Goal: Information Seeking & Learning: Learn about a topic

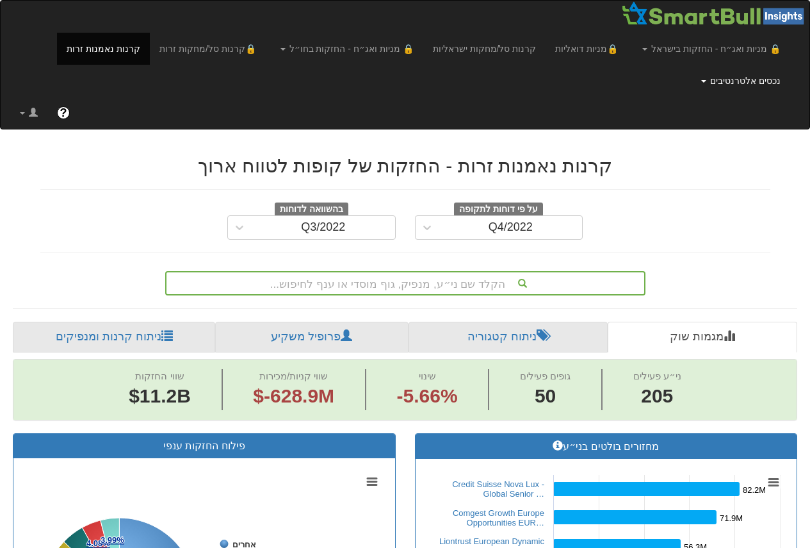
click at [736, 74] on link "נכסים אלטרנטיבים" at bounding box center [741, 81] width 99 height 32
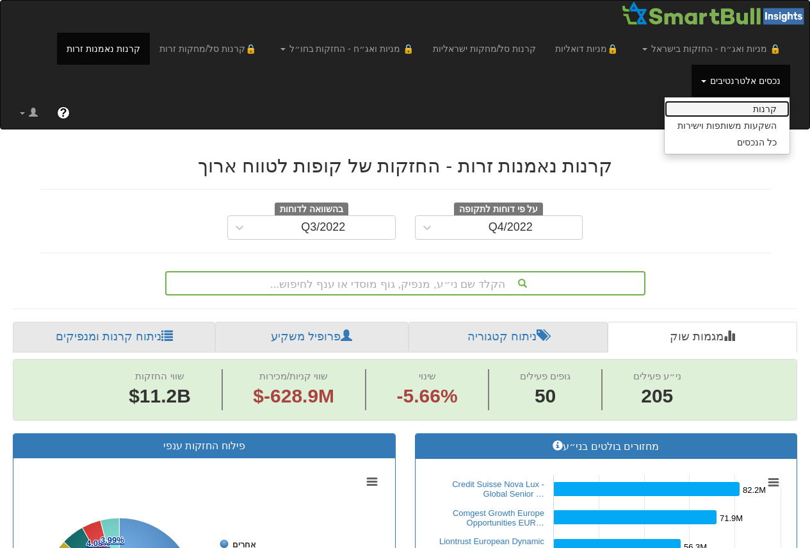
click at [759, 111] on link "קרנות" at bounding box center [727, 109] width 125 height 17
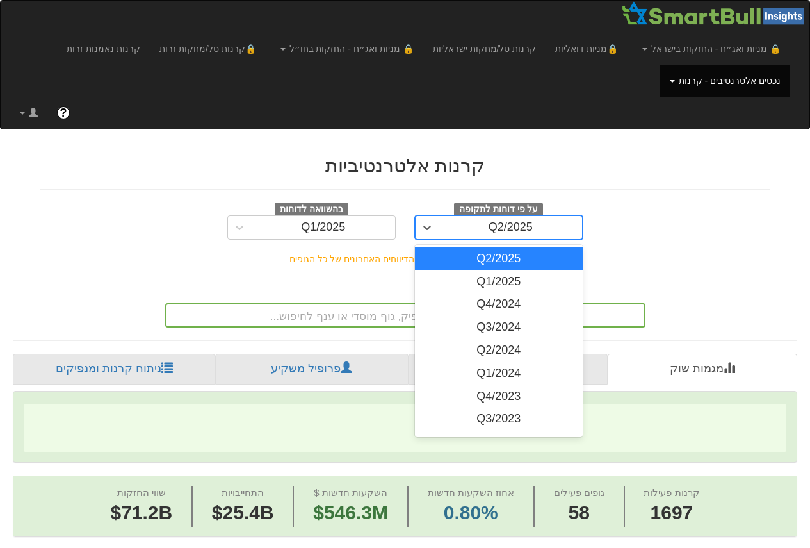
click at [487, 224] on div "Q2/2025" at bounding box center [510, 227] width 143 height 20
click at [634, 227] on div "על פי דוחות לתקופה option Q2/2025 focused, 1 of 13. 13 results available. Use U…" at bounding box center [405, 220] width 749 height 37
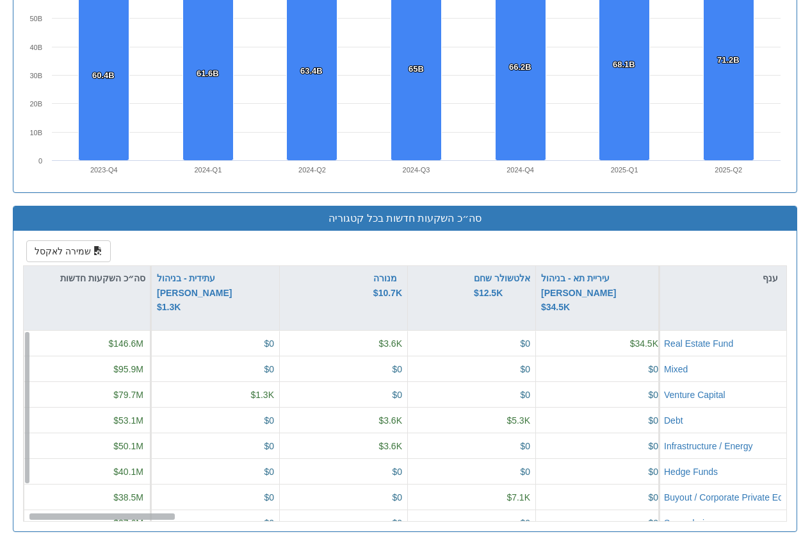
drag, startPoint x: 129, startPoint y: 516, endPoint x: 6, endPoint y: 503, distance: 123.6
click at [6, 506] on div "סה״כ השקעות חדשות בכל קטגוריה שמירה לאקסל ענף מיטב $161.9M כלל $85.2M שיבולת - …" at bounding box center [405, 375] width 804 height 339
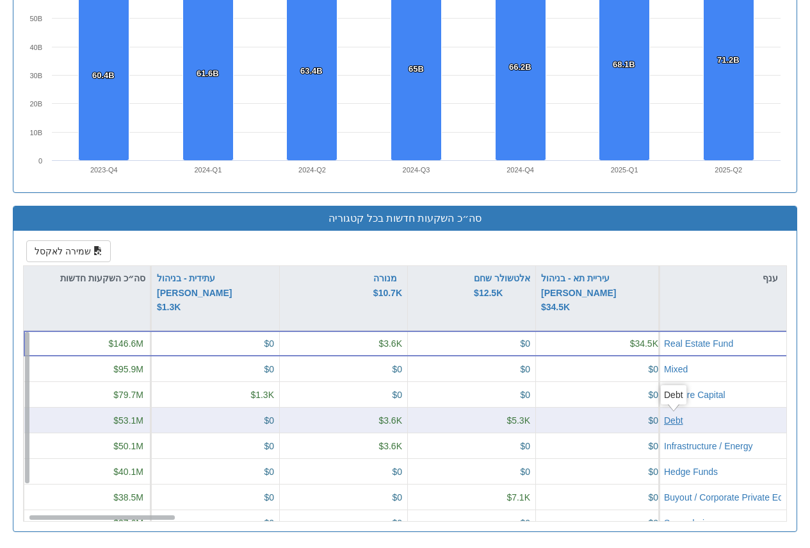
click at [676, 422] on div "Debt" at bounding box center [673, 420] width 19 height 13
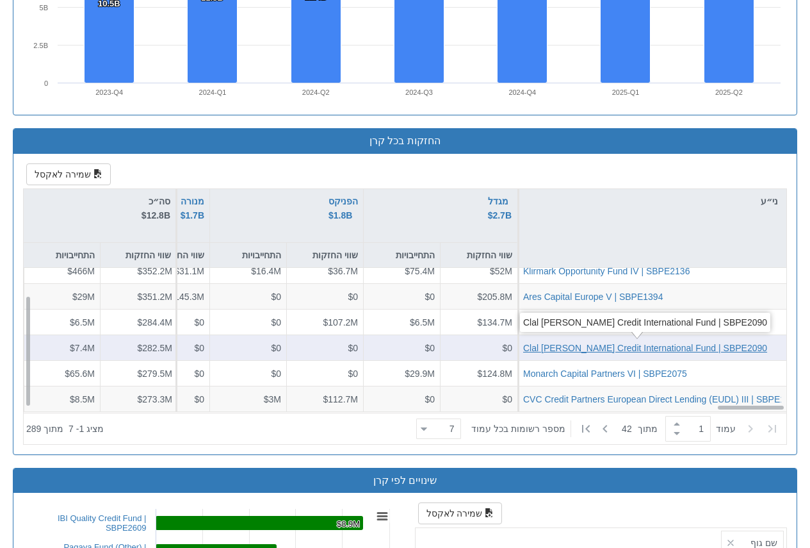
scroll to position [1217, 0]
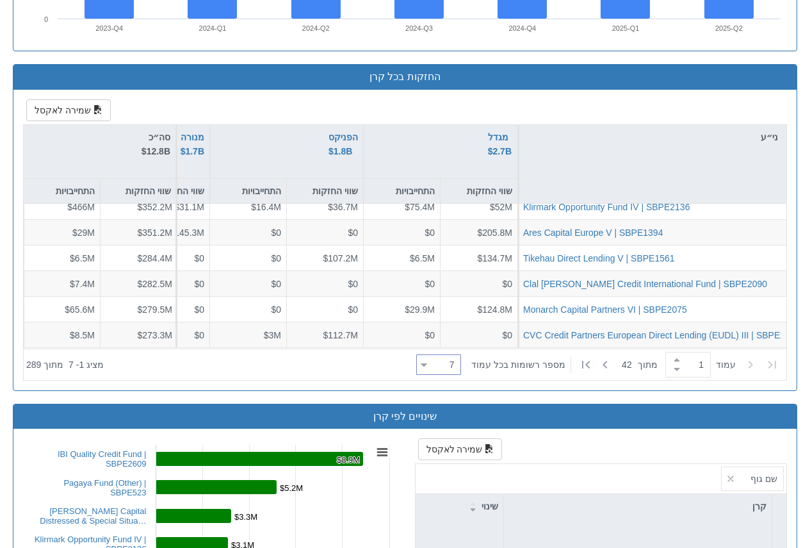
click at [450, 368] on div "7 7" at bounding box center [443, 365] width 33 height 18
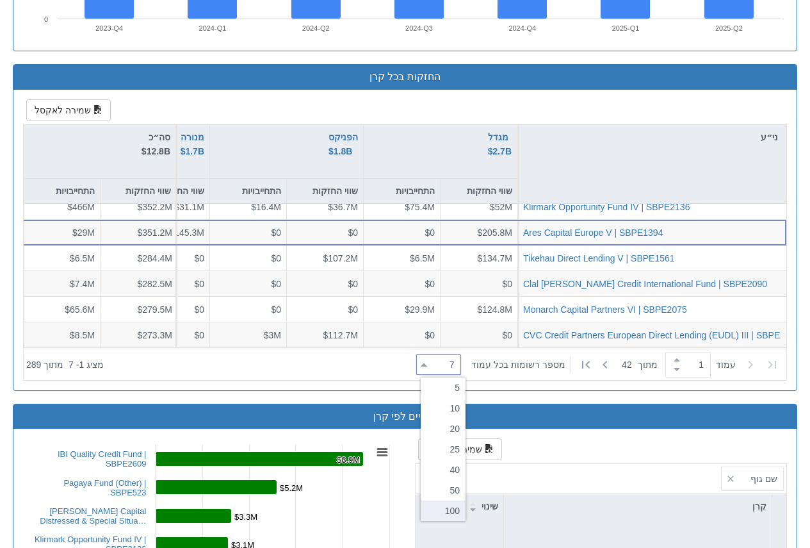
click at [449, 507] on div "100" at bounding box center [443, 510] width 45 height 20
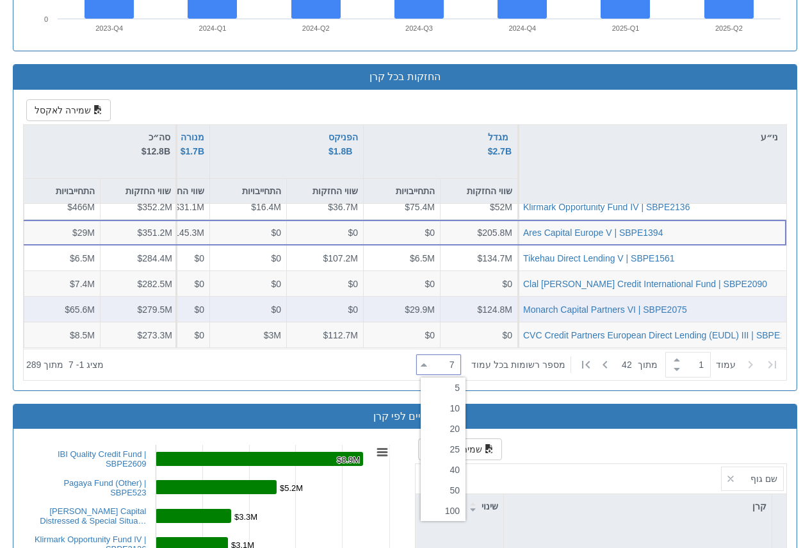
type input "100"
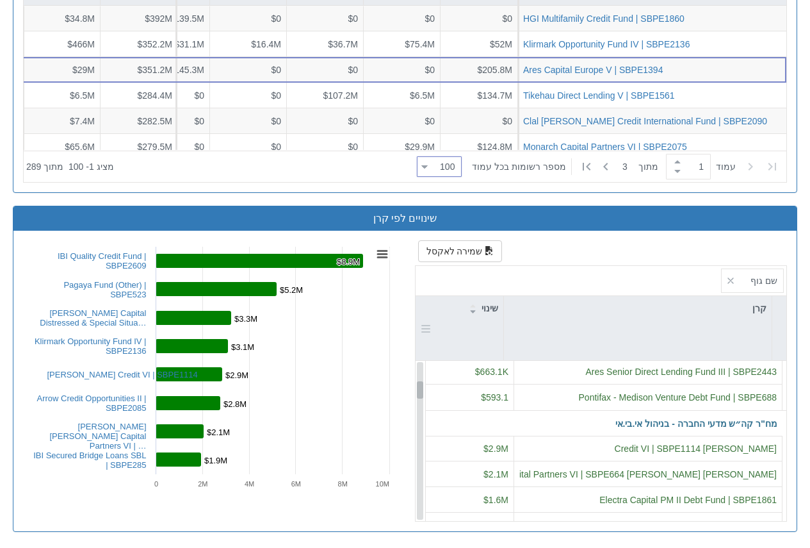
scroll to position [0, 0]
drag, startPoint x: 419, startPoint y: 371, endPoint x: 400, endPoint y: 359, distance: 23.1
click at [427, 332] on div "שם גוף קרן שינוי Pontifax - Medison Venture Debt Fund | SBPE688 $593.1 מח"ר קה״…" at bounding box center [601, 393] width 371 height 255
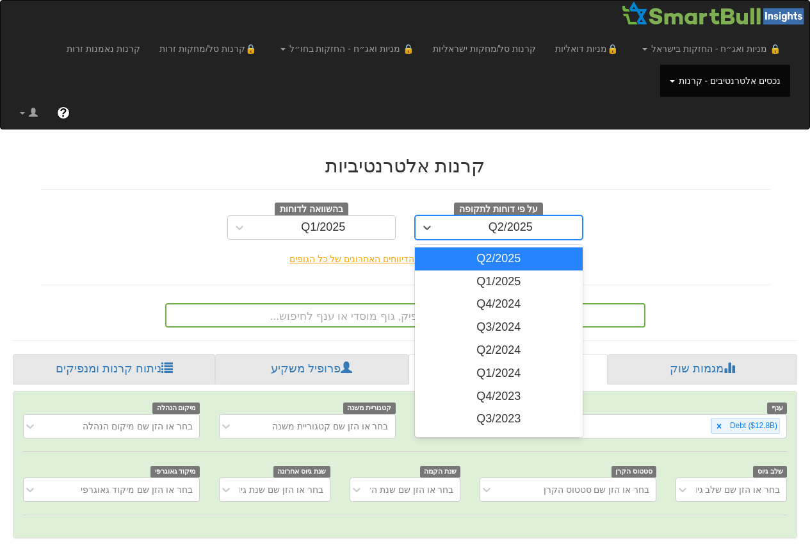
click at [541, 225] on div "Q2/2025" at bounding box center [510, 227] width 143 height 20
click at [662, 217] on div "על פי דוחות לתקופה option Q2/2025 focused, 1 of 13. 13 results available. Use U…" at bounding box center [405, 220] width 749 height 37
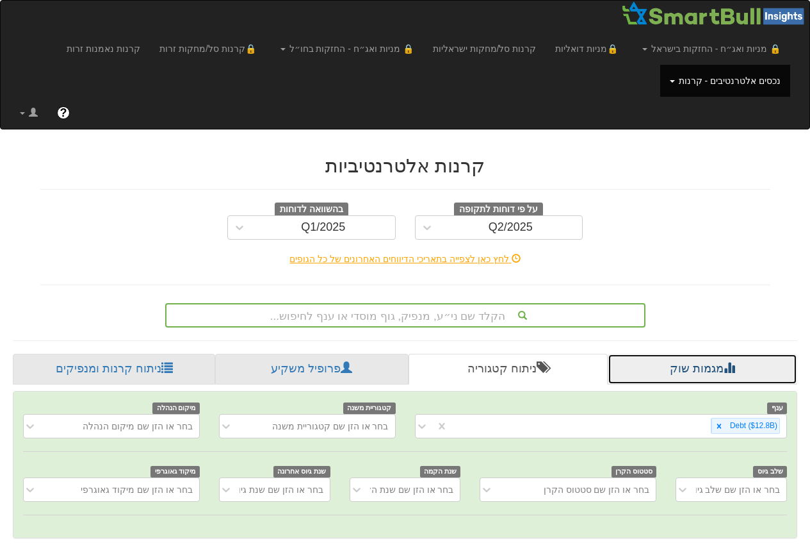
click at [703, 372] on link "מגמות שוק" at bounding box center [703, 369] width 190 height 31
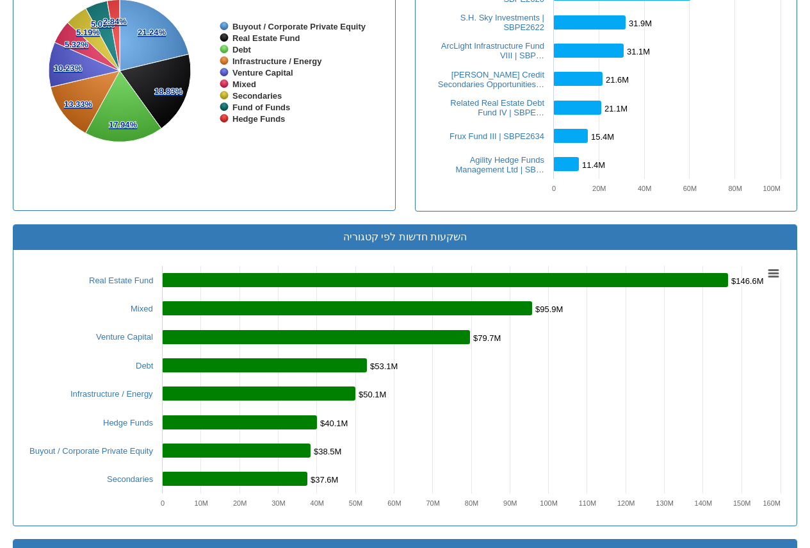
scroll to position [640, 0]
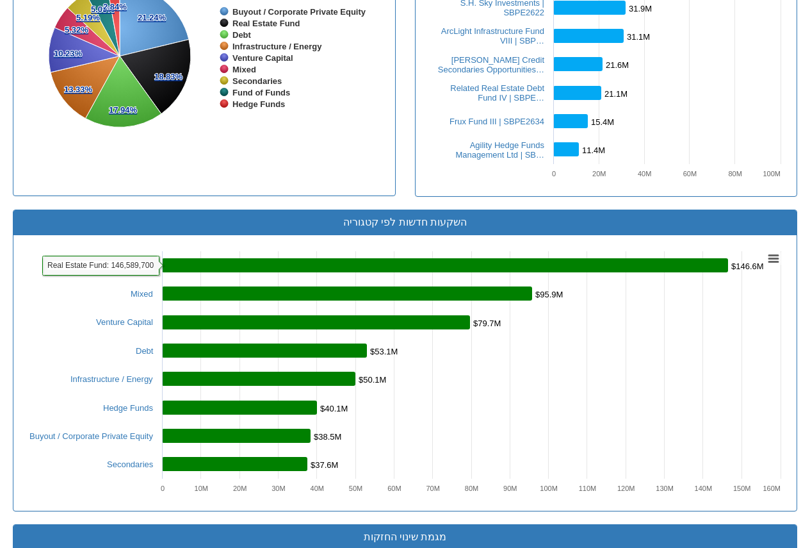
click at [241, 266] on rect at bounding box center [445, 265] width 566 height 14
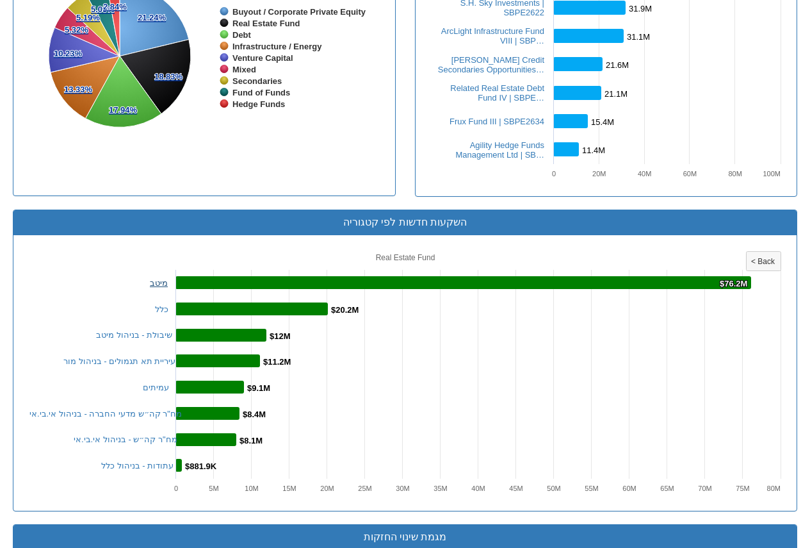
click at [160, 282] on link "מיטב" at bounding box center [159, 283] width 18 height 10
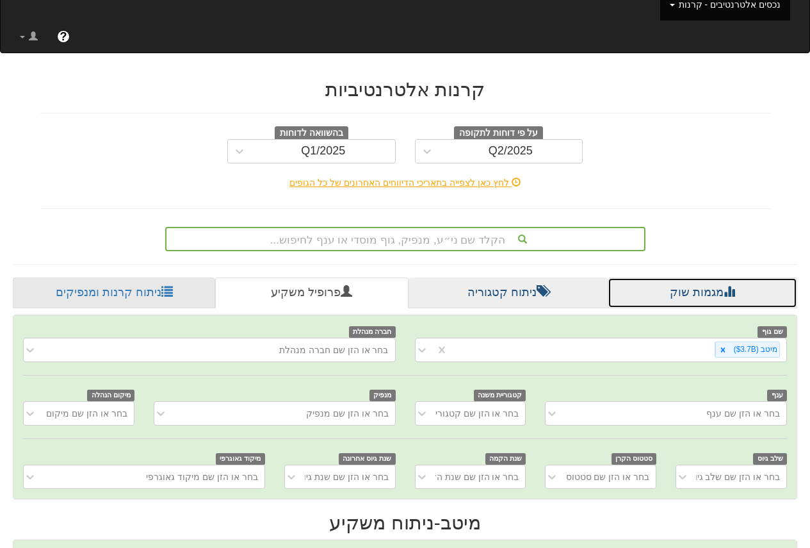
scroll to position [64, 0]
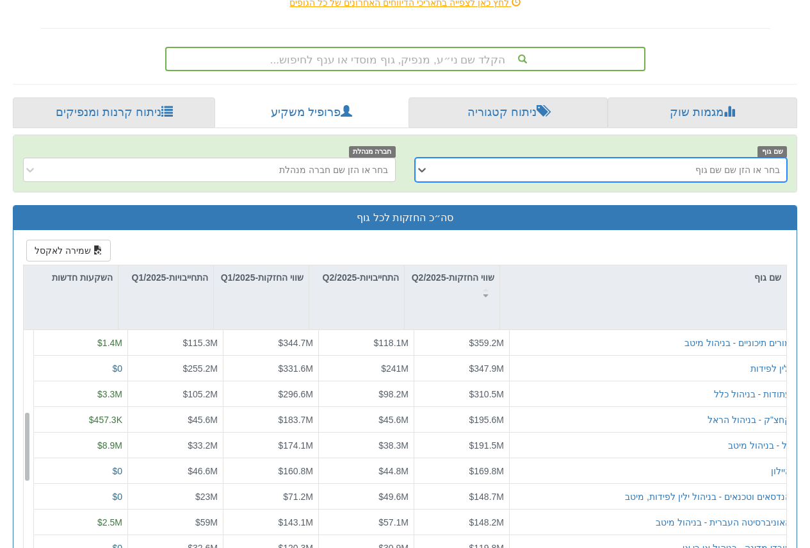
scroll to position [384, 0]
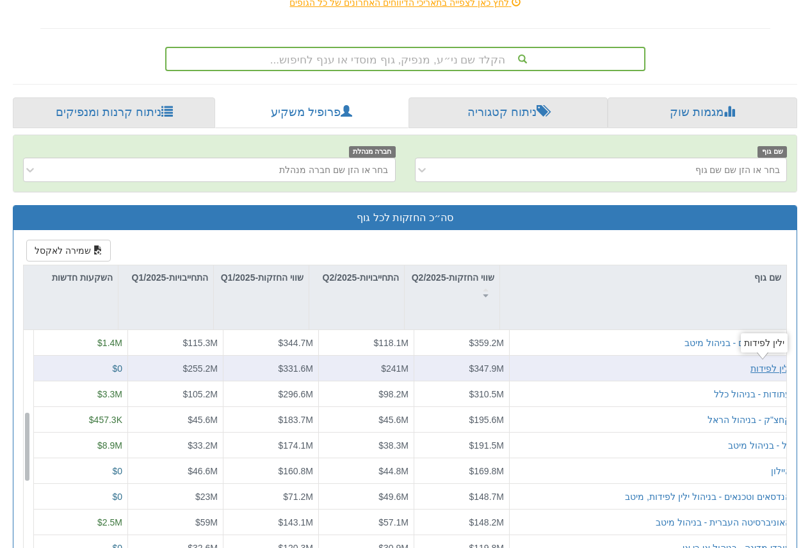
click at [775, 370] on div "ילין לפידות" at bounding box center [771, 368] width 40 height 13
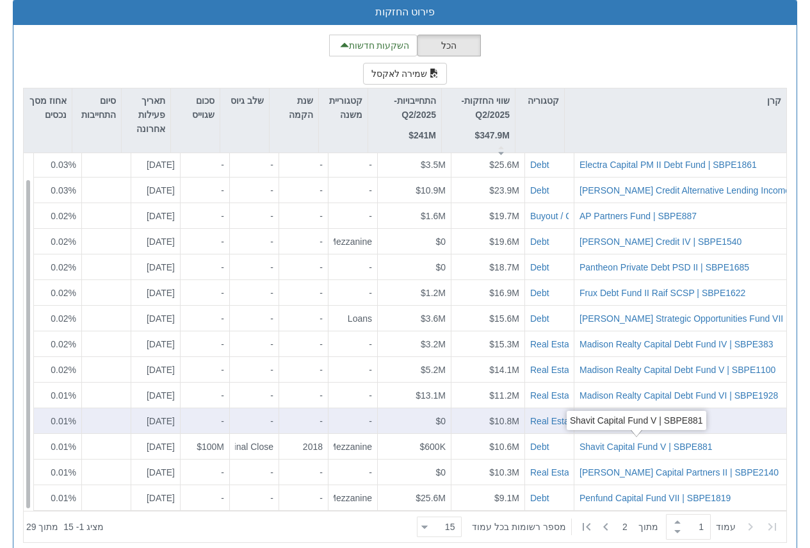
scroll to position [1340, 0]
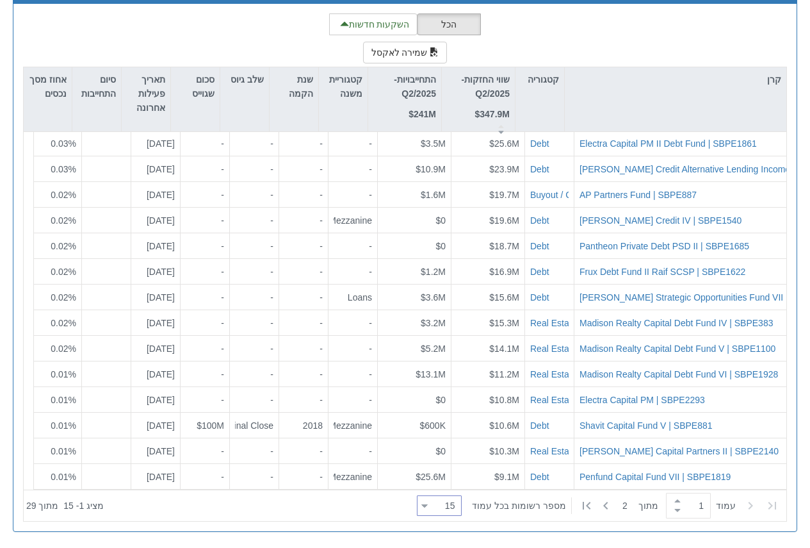
click at [453, 501] on div "15" at bounding box center [452, 505] width 15 height 13
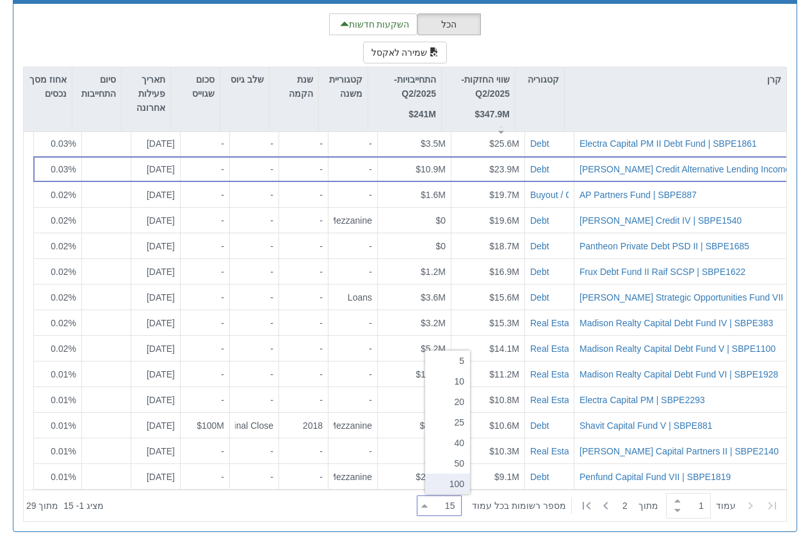
click at [459, 485] on div "100" at bounding box center [447, 483] width 45 height 20
type input "100"
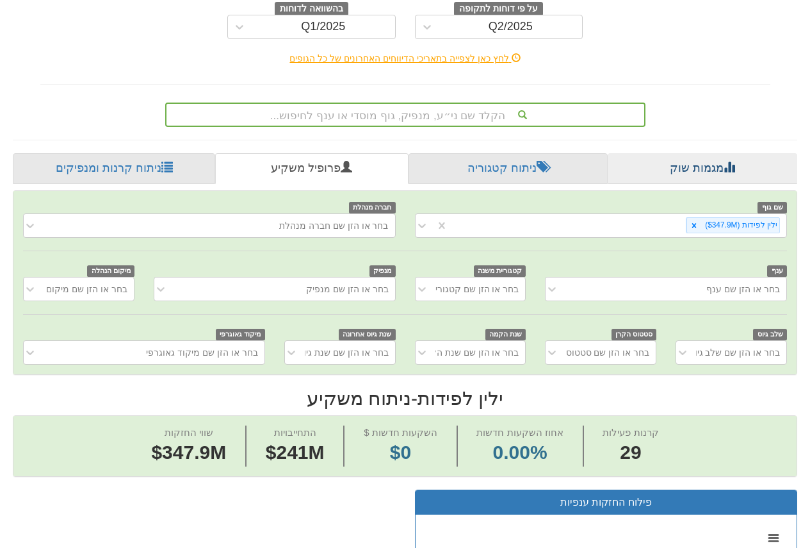
scroll to position [0, 0]
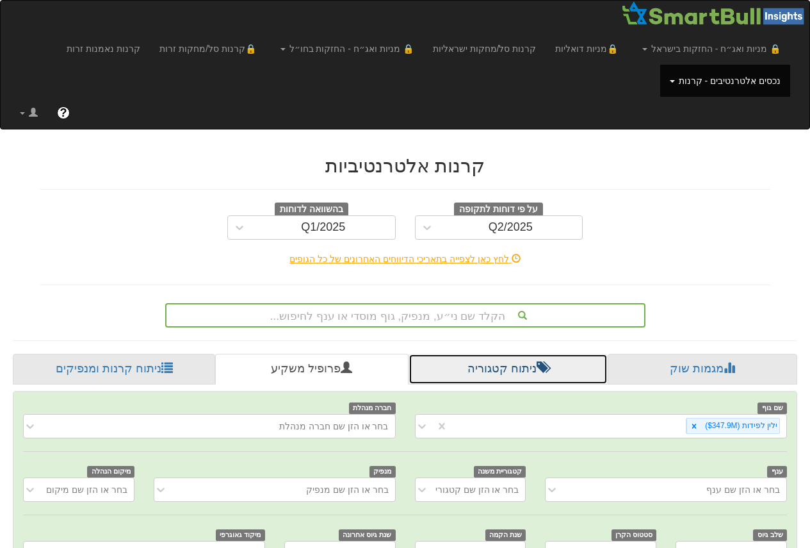
click at [529, 364] on link "ניתוח קטגוריה" at bounding box center [508, 369] width 199 height 31
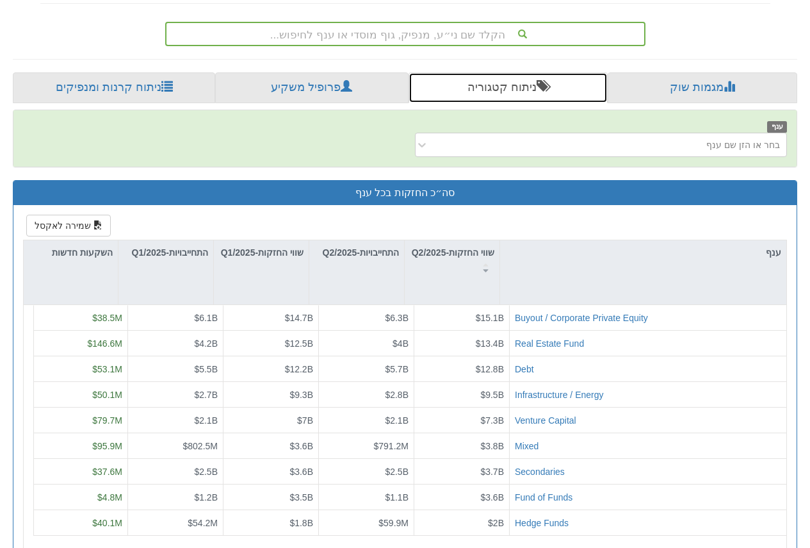
scroll to position [320, 0]
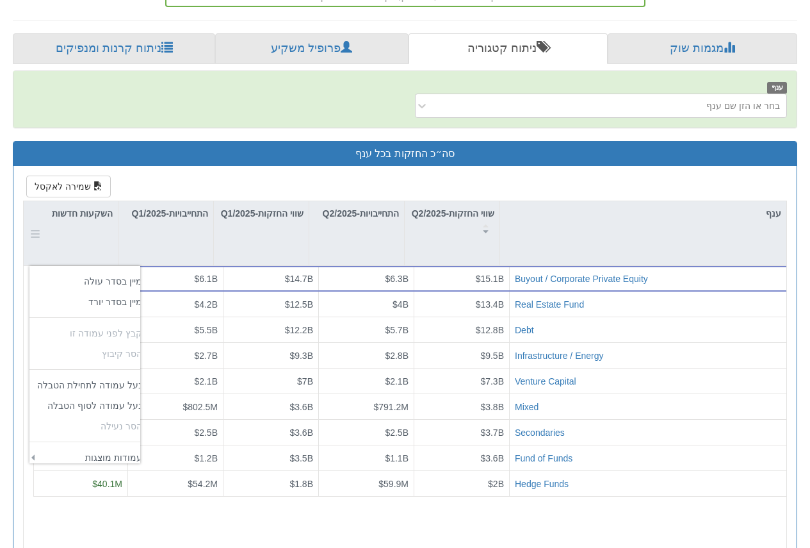
click at [34, 230] on div at bounding box center [35, 233] width 12 height 64
click at [81, 281] on td "‏מיין בסדר עולה" at bounding box center [89, 281] width 120 height 20
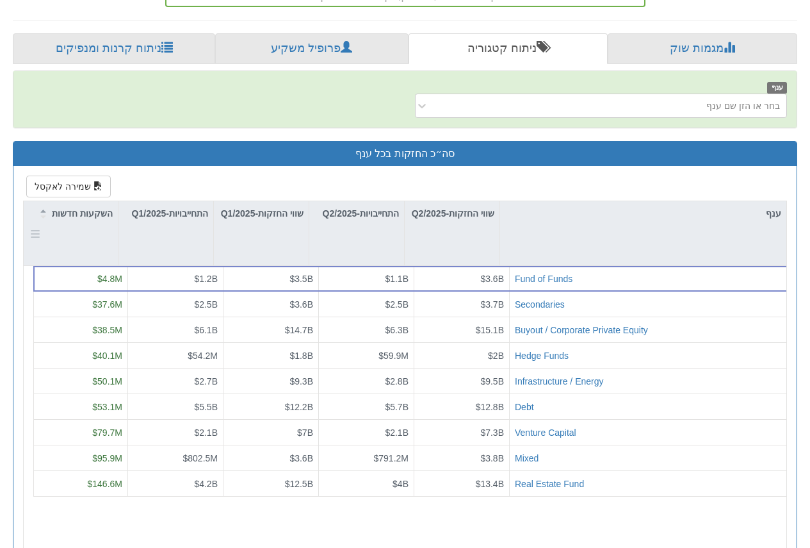
click at [30, 234] on div at bounding box center [35, 233] width 12 height 64
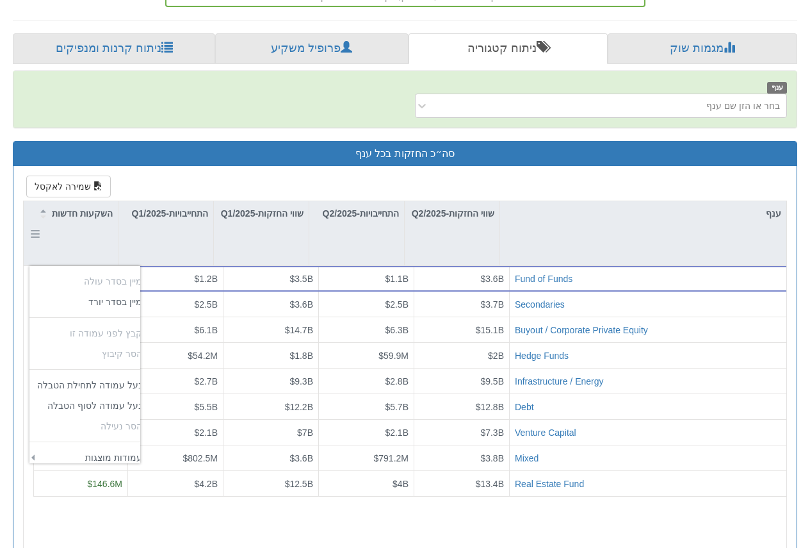
scroll to position [0, 0]
click at [27, 232] on div "השקעות חדשות" at bounding box center [71, 233] width 94 height 64
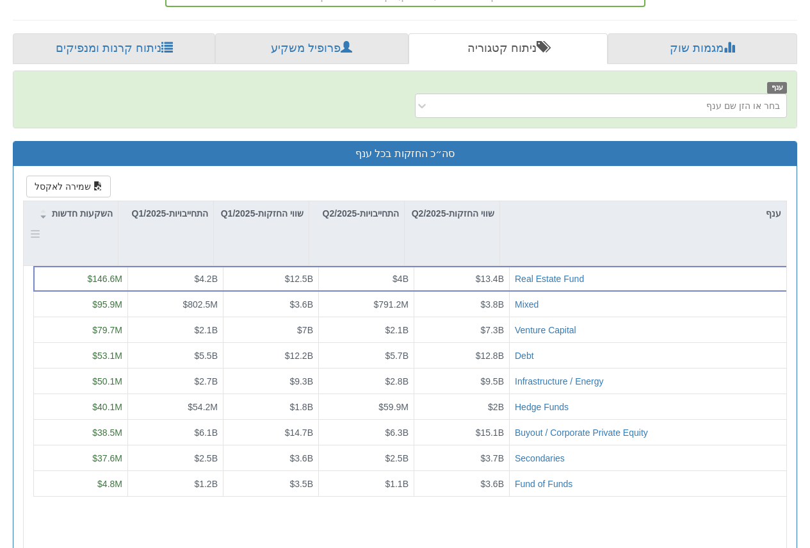
click at [31, 234] on div at bounding box center [35, 233] width 12 height 64
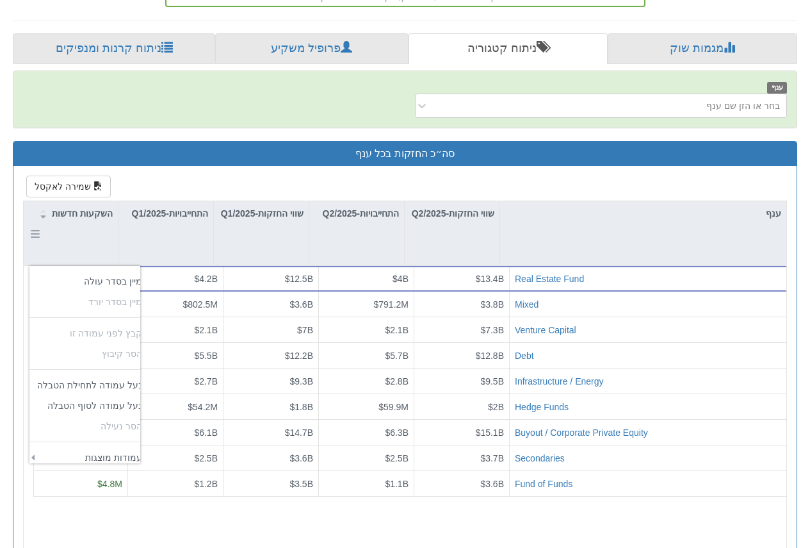
scroll to position [210, 113]
click at [83, 286] on td "‏מיין בסדר עולה" at bounding box center [89, 281] width 120 height 20
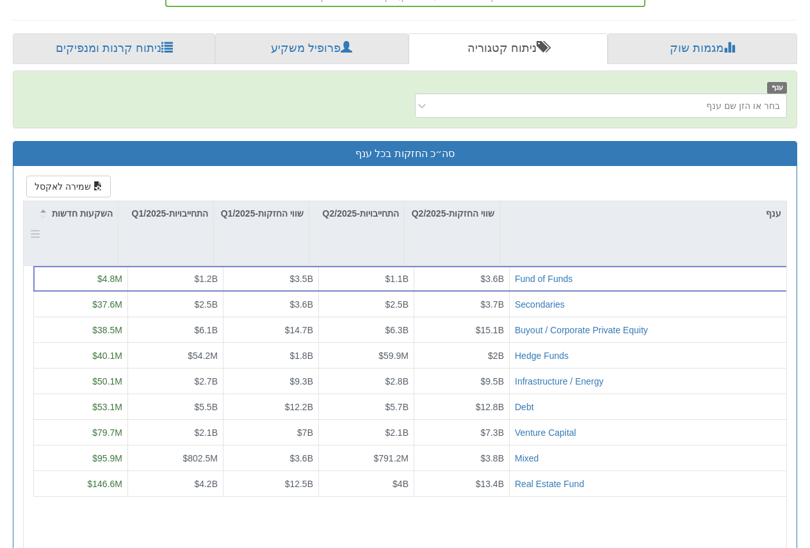
click at [39, 238] on div at bounding box center [35, 233] width 12 height 64
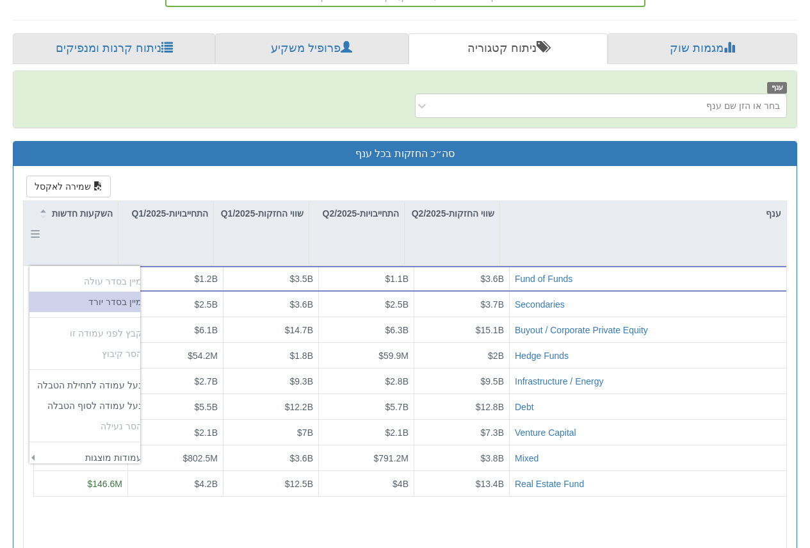
click at [75, 300] on td "‏מיין בסדר יורד" at bounding box center [89, 301] width 120 height 20
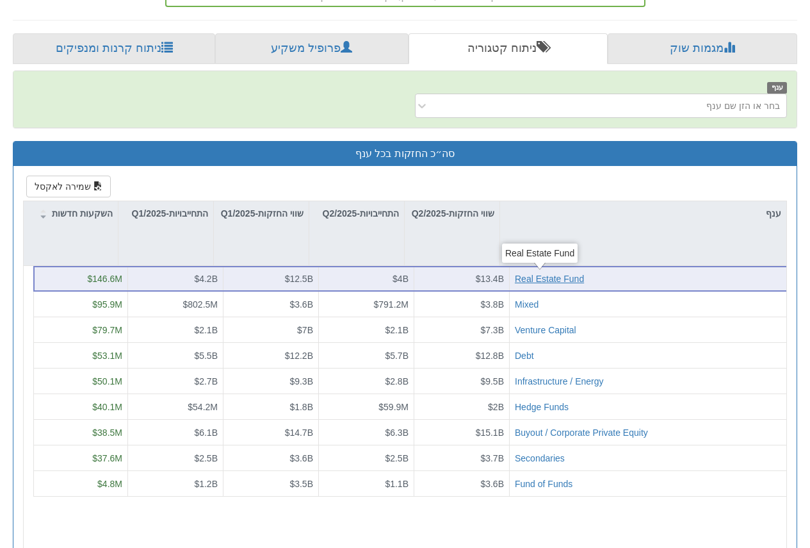
click at [556, 282] on div "Real Estate Fund" at bounding box center [549, 278] width 69 height 13
